Goal: Information Seeking & Learning: Understand process/instructions

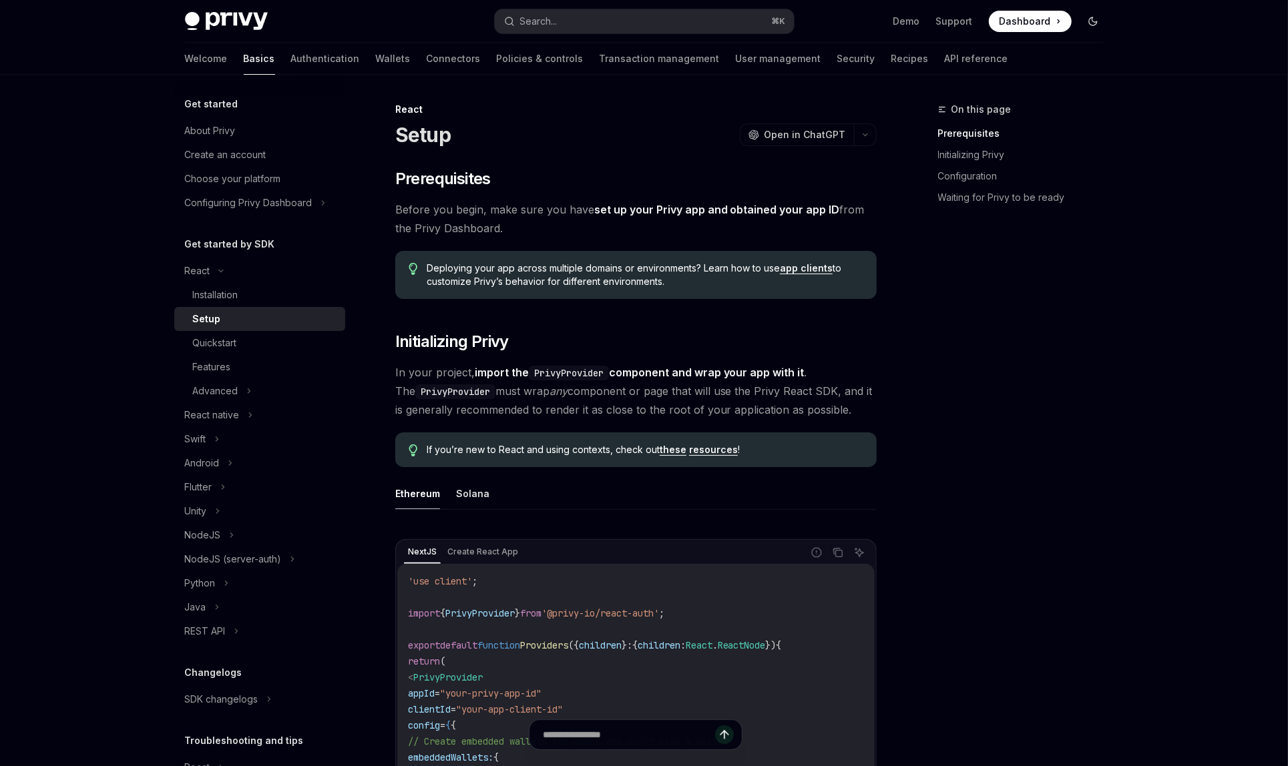
click at [1083, 21] on button "Toggle dark mode" at bounding box center [1092, 21] width 21 height 21
type textarea "*"
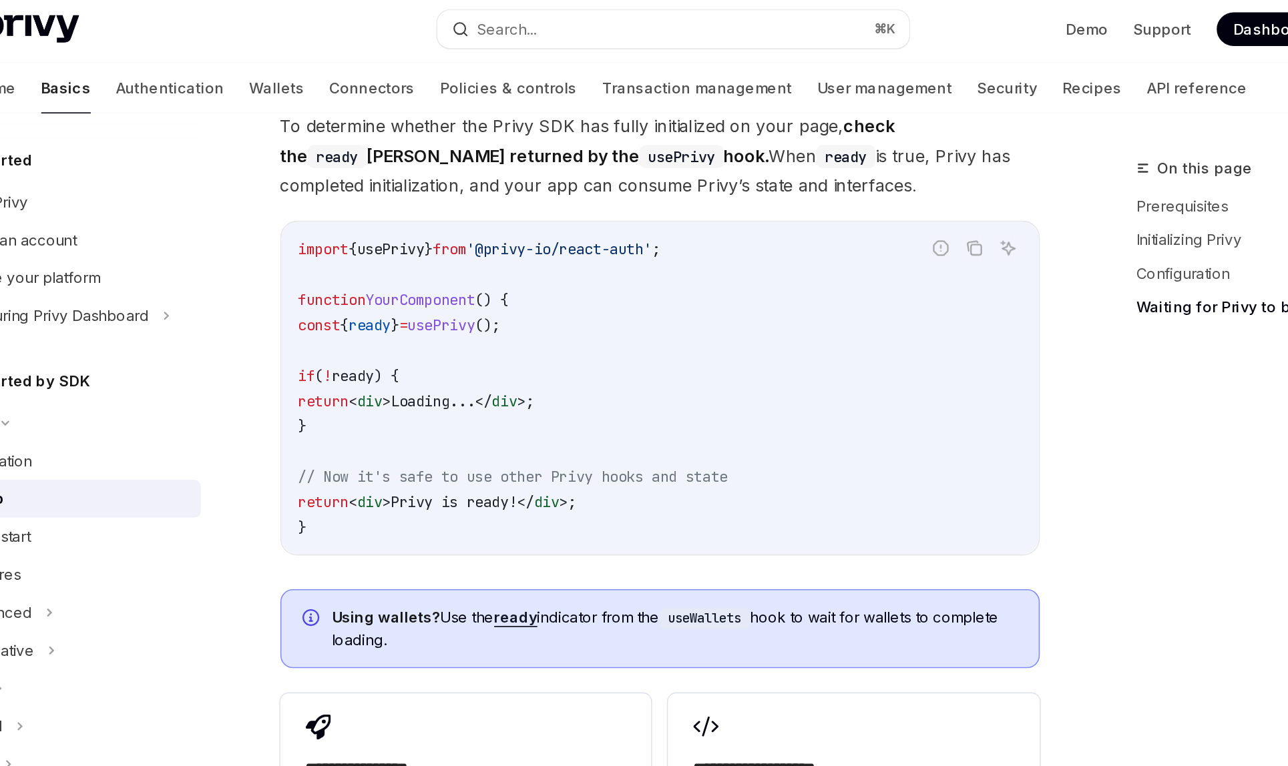
scroll to position [1391, 0]
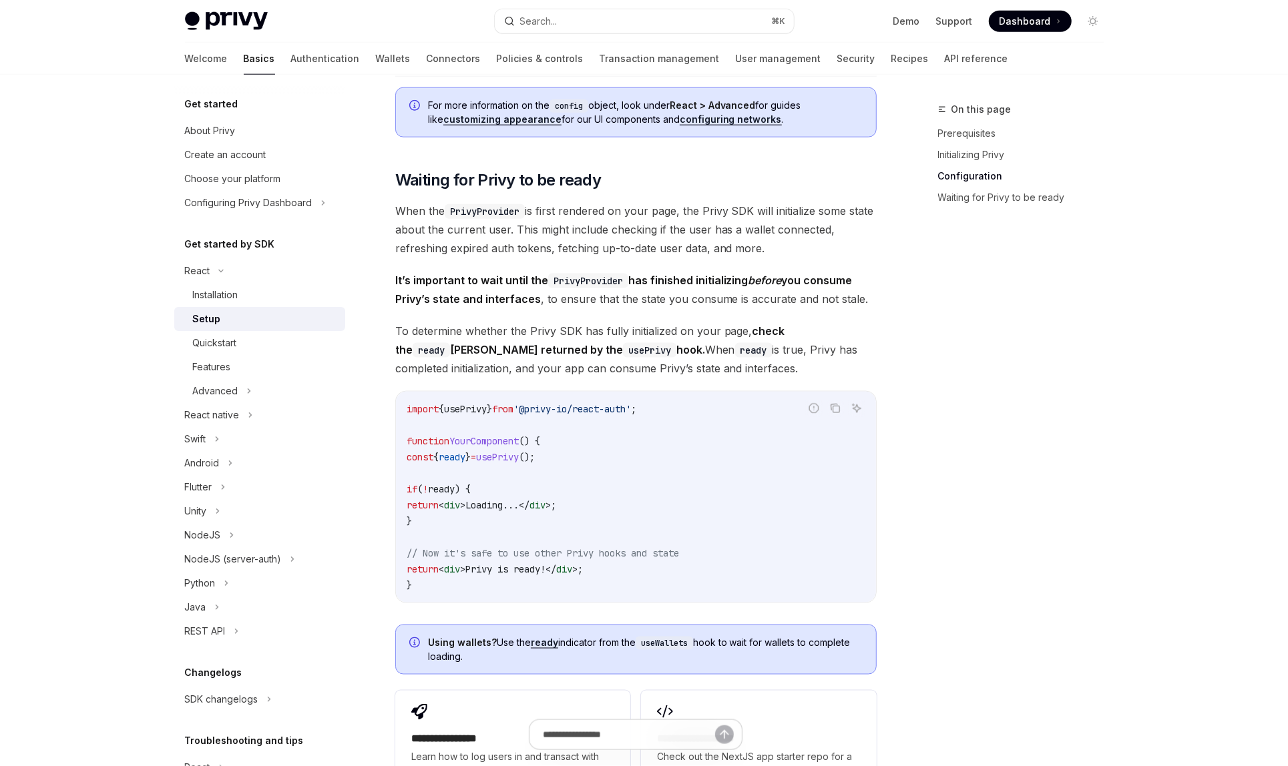
scroll to position [1174, 0]
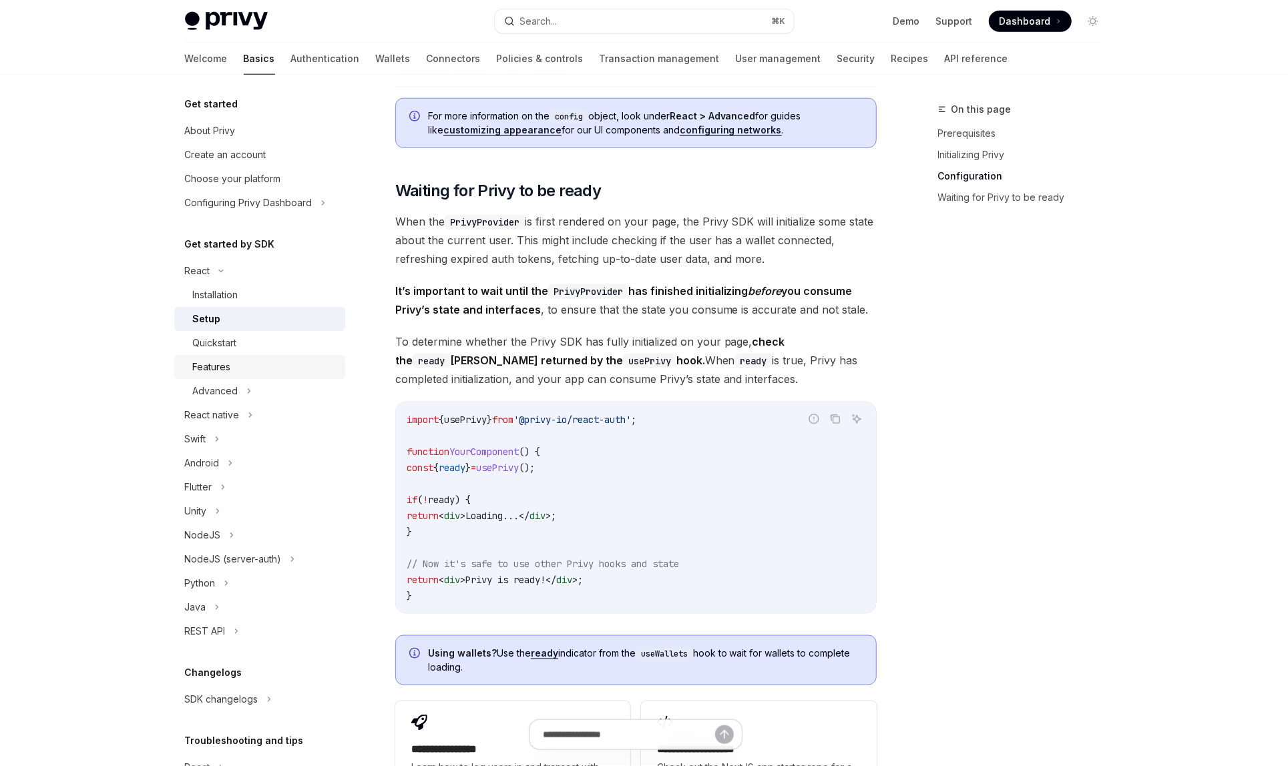
click at [260, 378] on link "Features" at bounding box center [259, 367] width 171 height 24
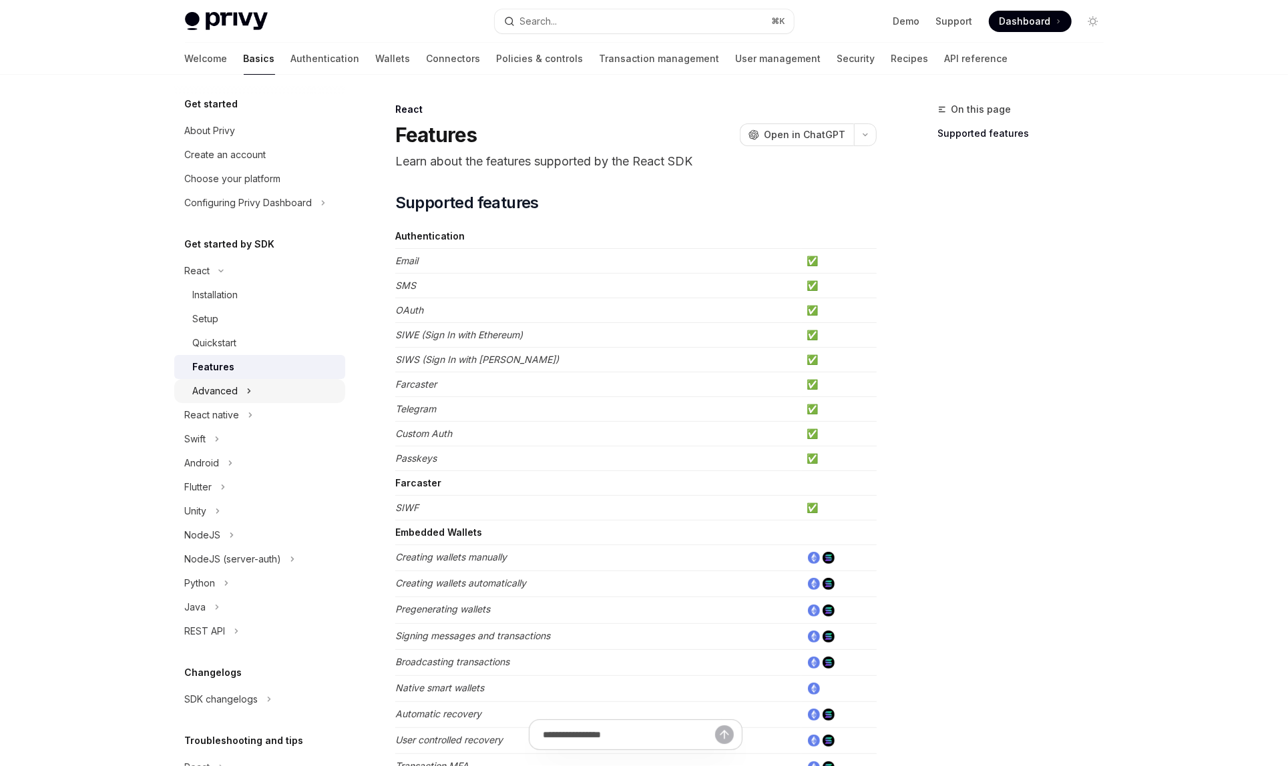
click at [252, 389] on button "Advanced" at bounding box center [259, 391] width 171 height 24
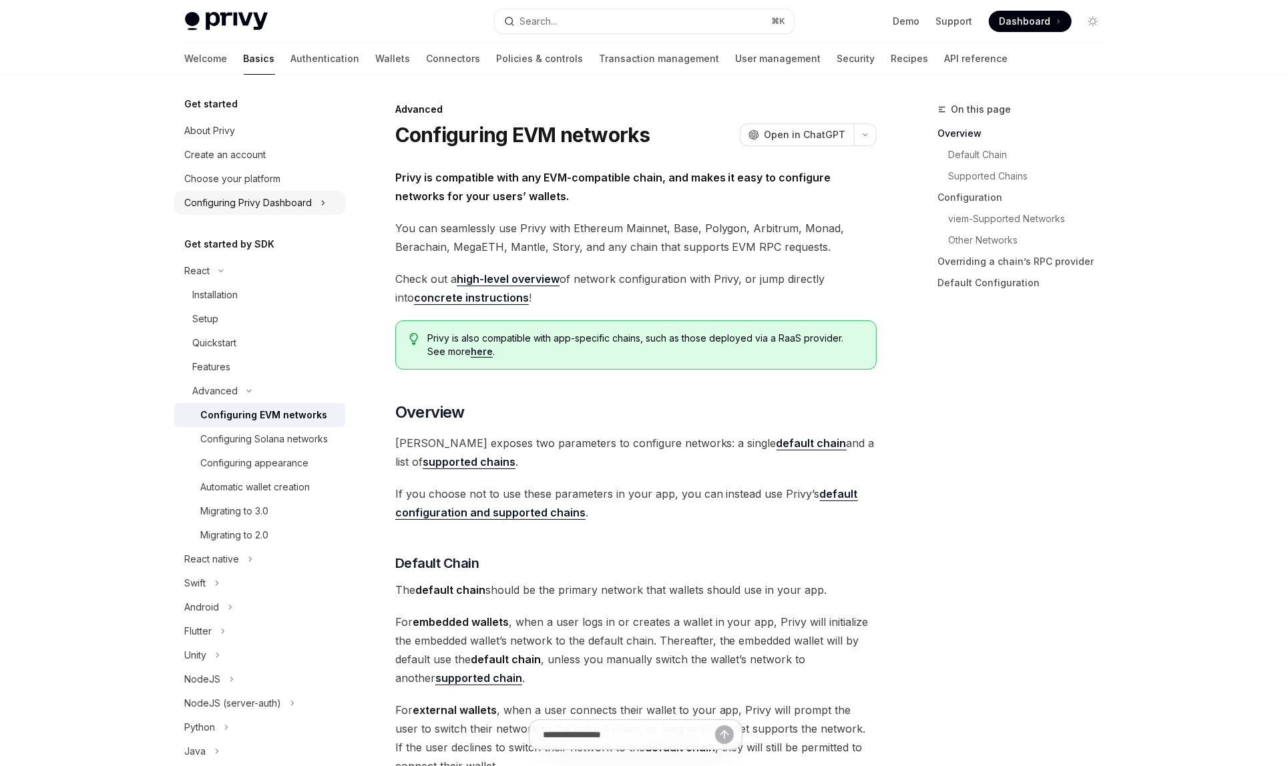
drag, startPoint x: 250, startPoint y: 372, endPoint x: 341, endPoint y: 193, distance: 200.6
click at [250, 372] on div "Features" at bounding box center [265, 367] width 144 height 16
type textarea "*"
